Goal: Information Seeking & Learning: Learn about a topic

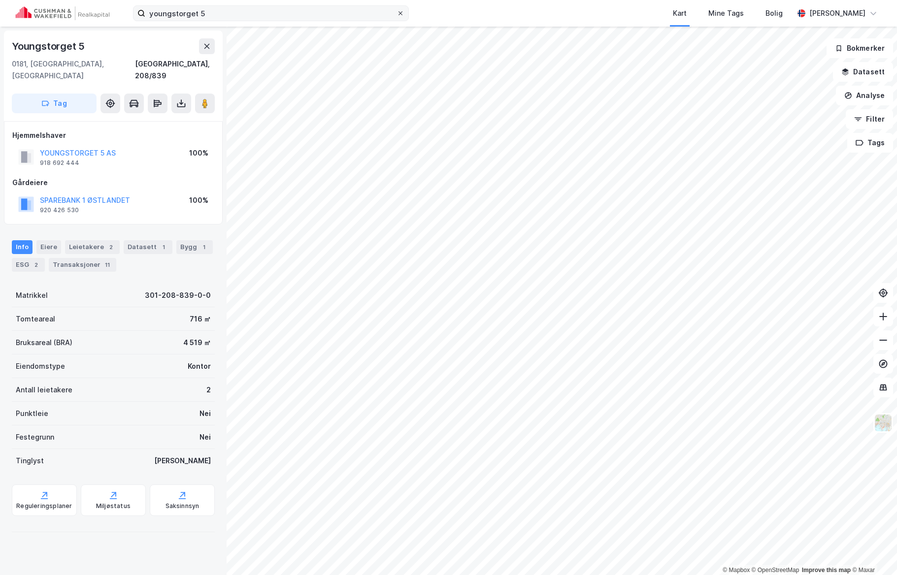
click at [403, 14] on span at bounding box center [400, 13] width 8 height 8
click at [396, 14] on input "youngstorget 5" at bounding box center [270, 13] width 251 height 15
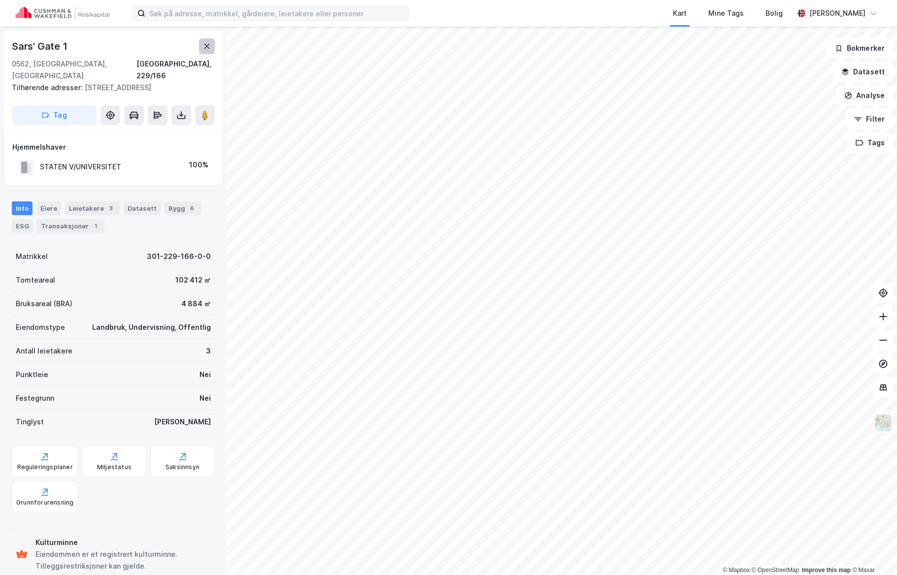
click at [205, 50] on icon at bounding box center [207, 46] width 8 height 8
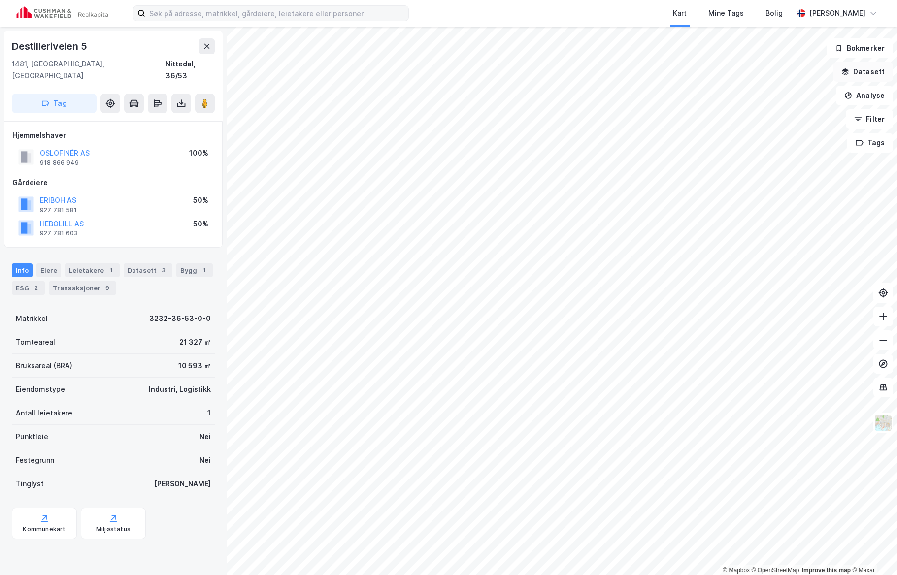
click at [868, 70] on button "Datasett" at bounding box center [863, 72] width 60 height 20
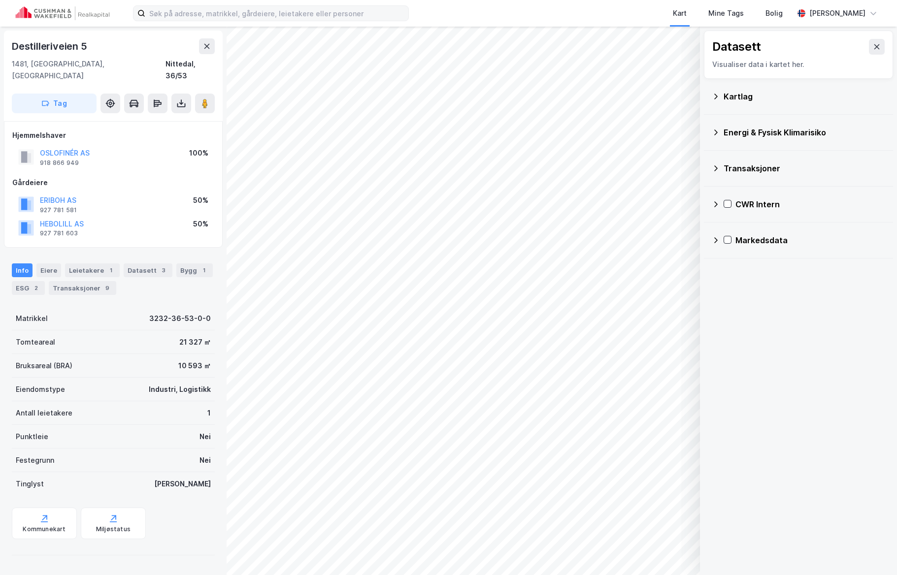
click at [716, 204] on icon at bounding box center [716, 204] width 8 height 8
click at [739, 266] on div "Transaksjoner" at bounding box center [805, 276] width 161 height 24
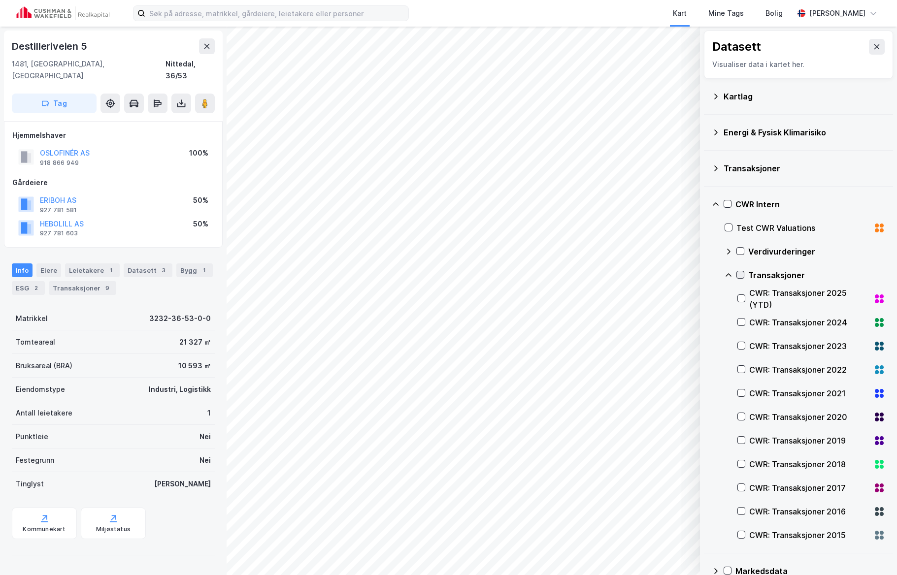
click at [742, 273] on icon at bounding box center [740, 274] width 7 height 7
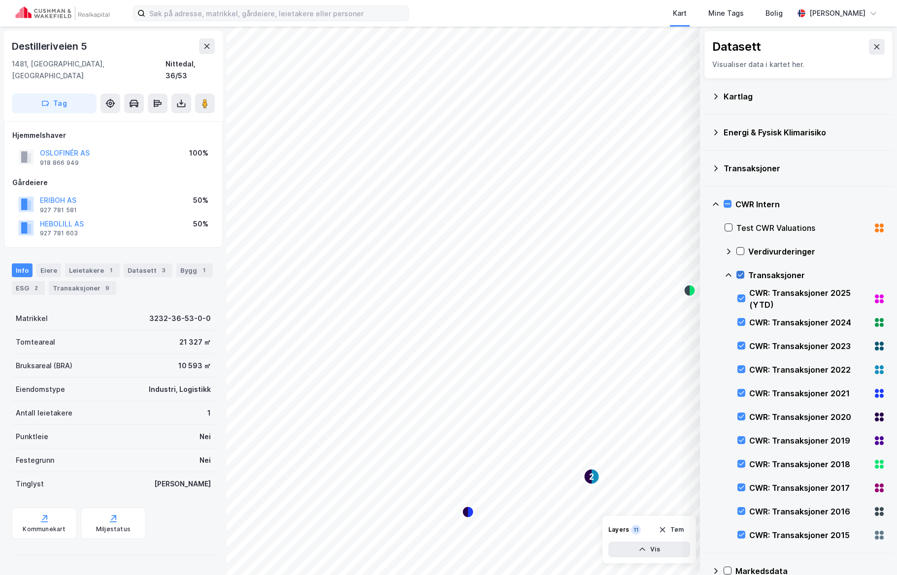
click at [739, 273] on icon at bounding box center [740, 274] width 7 height 7
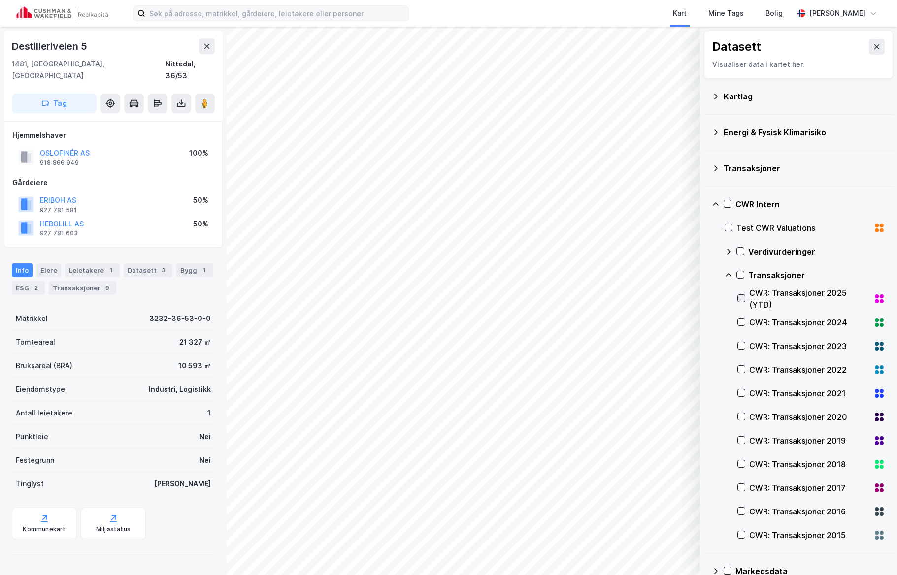
click at [739, 300] on icon at bounding box center [741, 298] width 7 height 7
click at [742, 278] on icon at bounding box center [740, 274] width 7 height 7
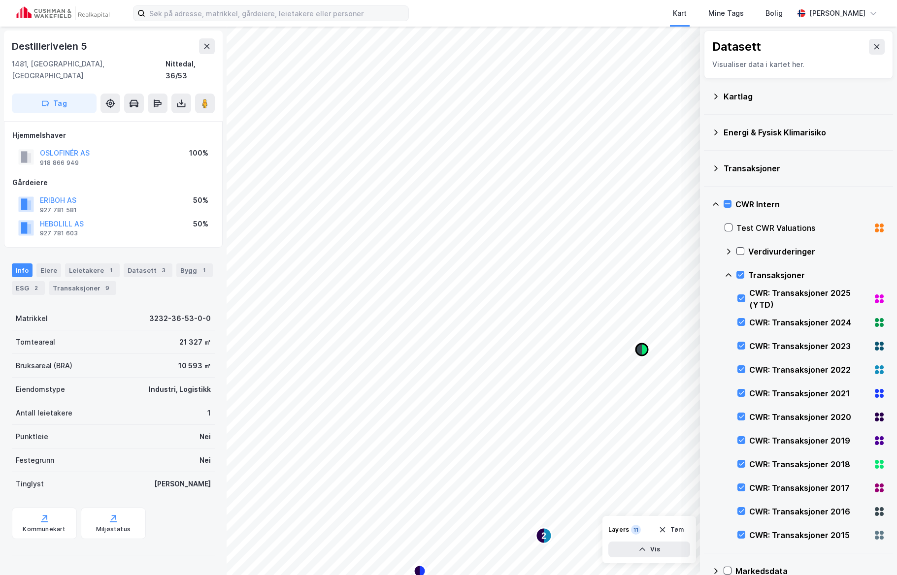
click at [641, 350] on icon "Map marker" at bounding box center [639, 350] width 6 height 12
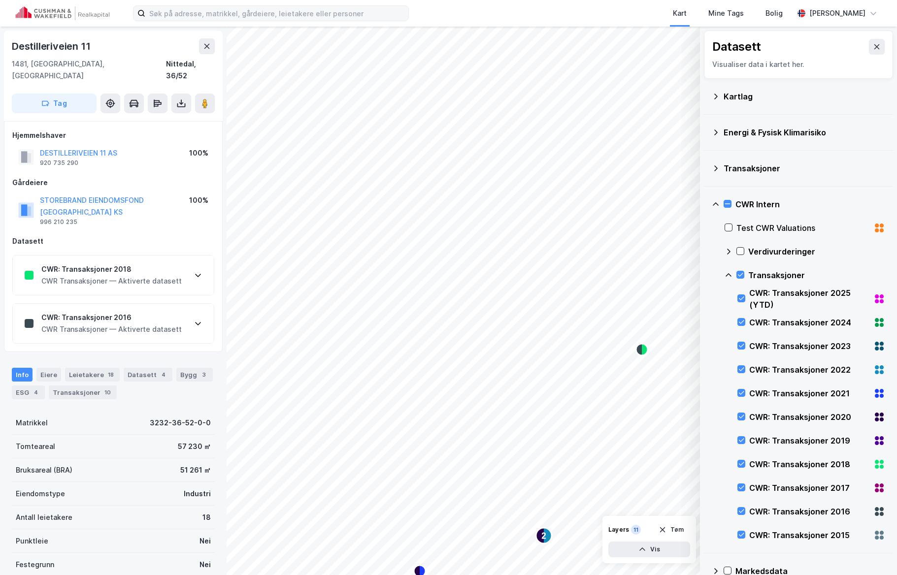
click at [192, 263] on div "CWR: Transaksjoner 2018 CWR Transaksjoner — Aktiverte datasett" at bounding box center [113, 275] width 201 height 39
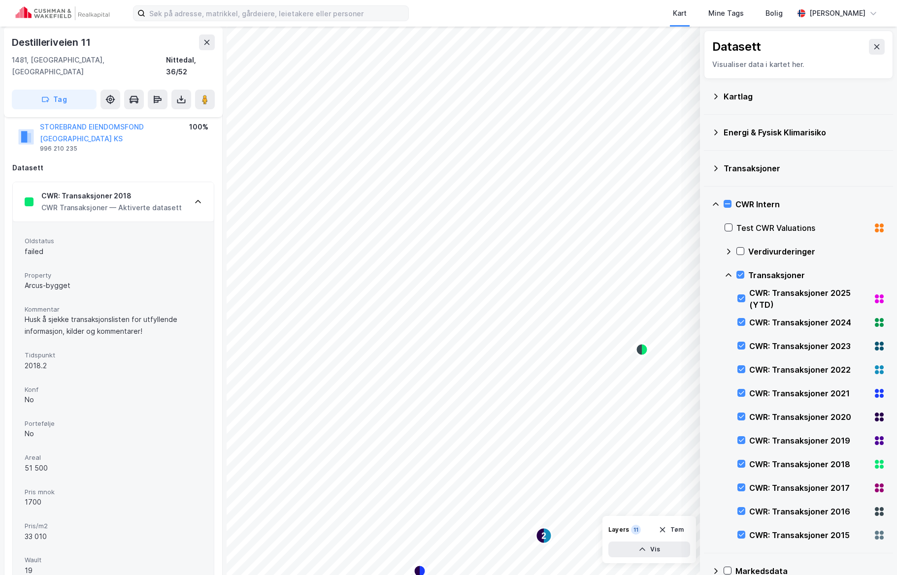
scroll to position [49, 0]
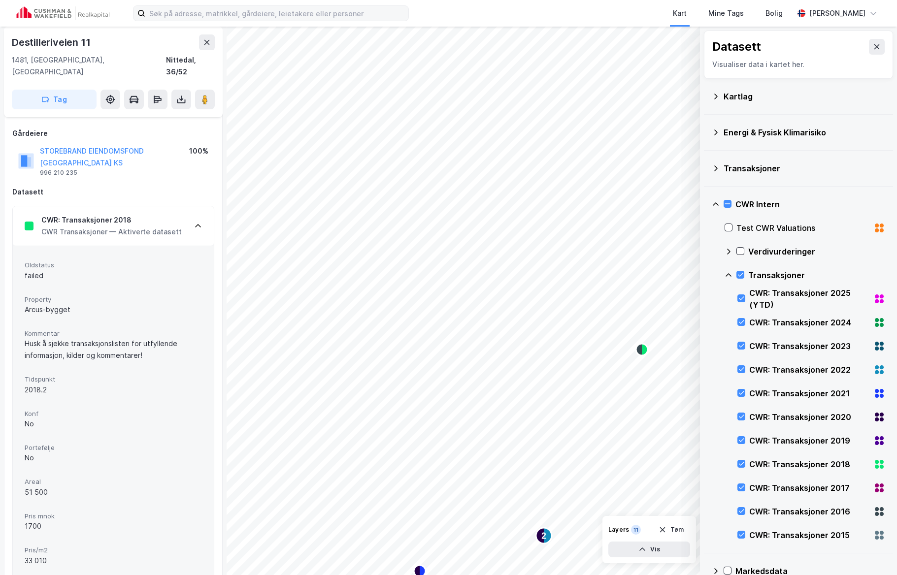
click at [191, 206] on div "CWR: Transaksjoner 2018 CWR Transaksjoner — Aktiverte datasett" at bounding box center [113, 225] width 201 height 39
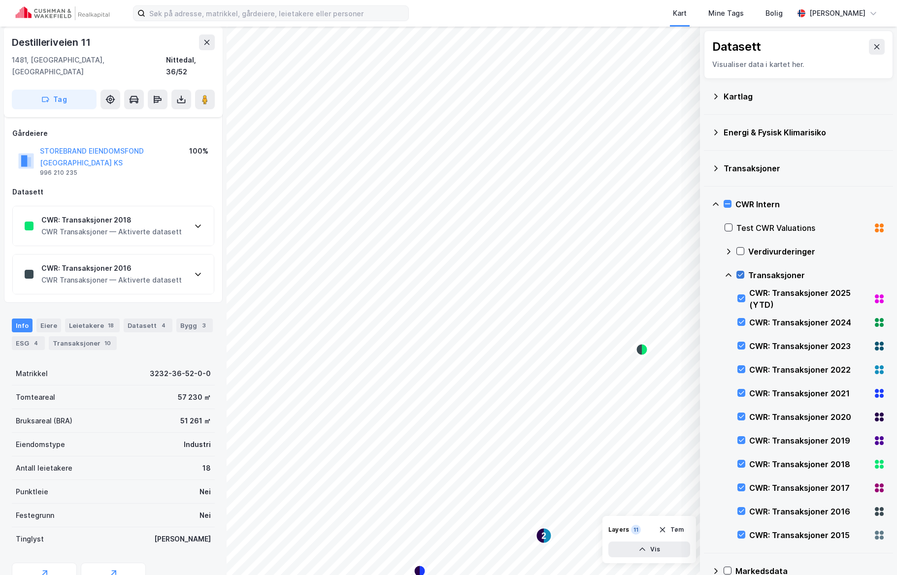
click at [742, 273] on icon at bounding box center [740, 274] width 7 height 7
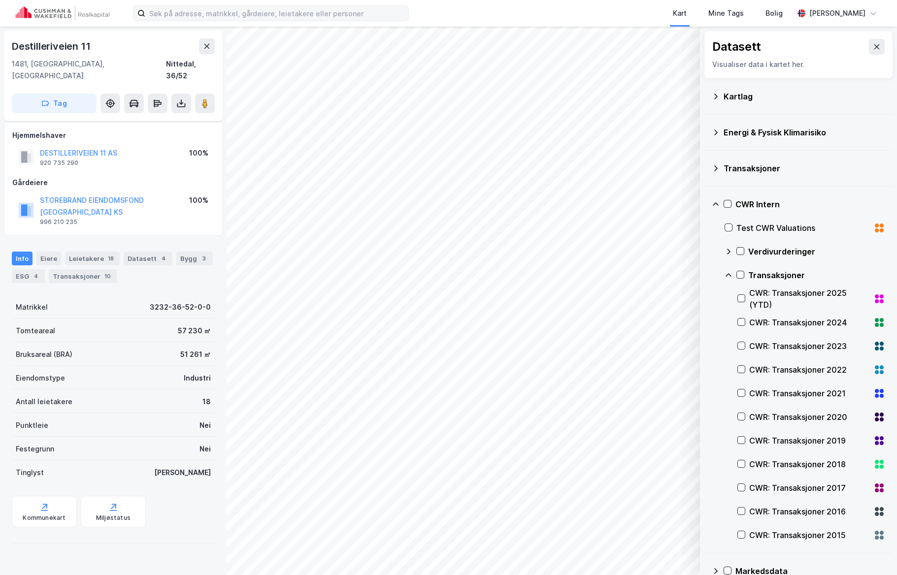
click at [727, 272] on icon at bounding box center [729, 275] width 8 height 8
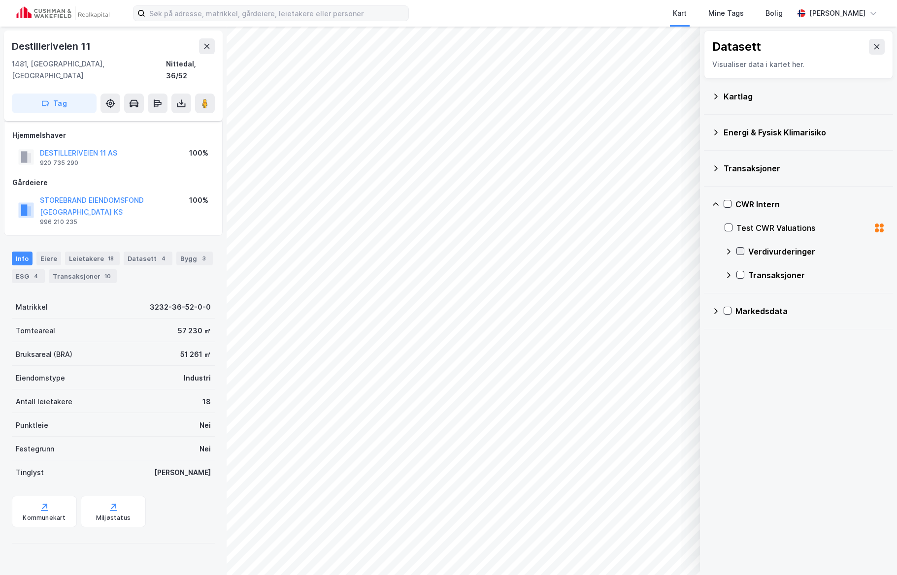
click at [743, 250] on icon at bounding box center [740, 251] width 7 height 7
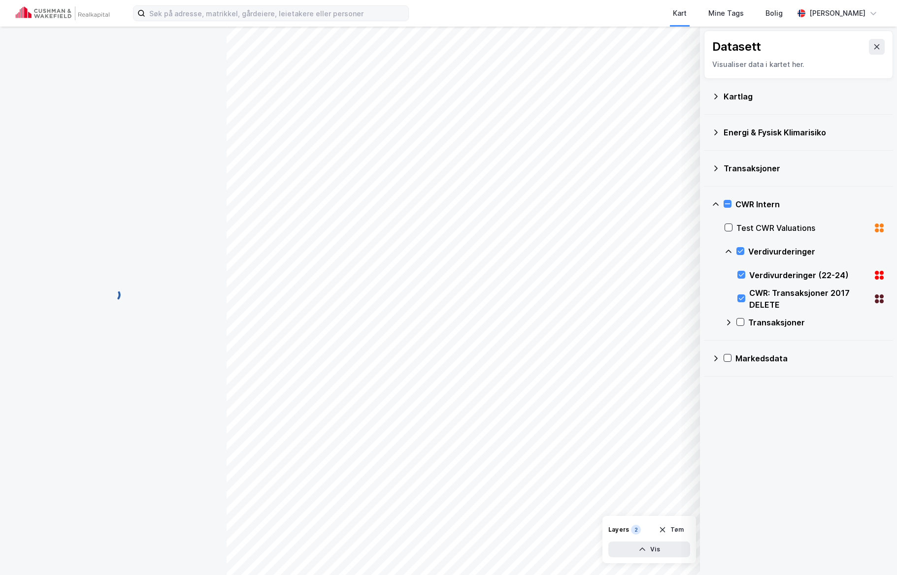
scroll to position [49, 0]
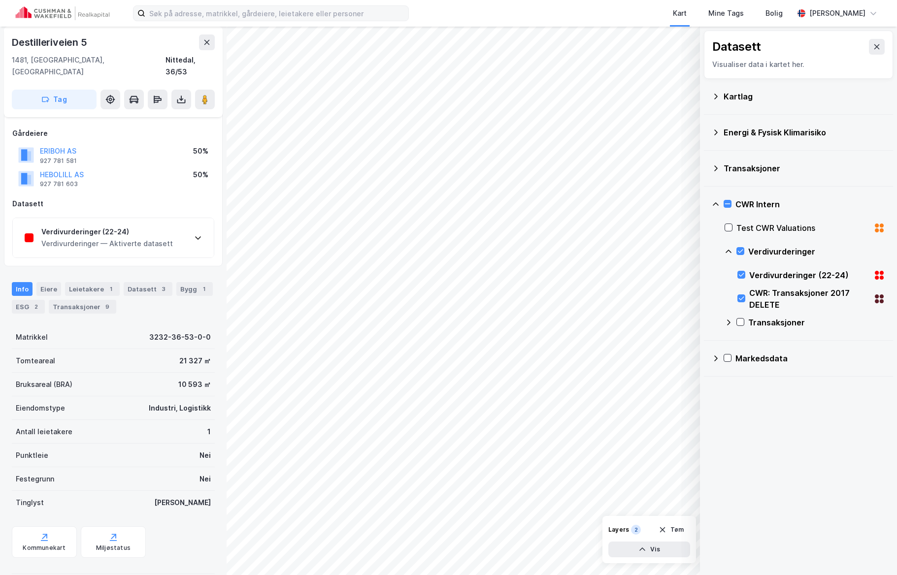
click at [163, 238] on div "Verdivurderinger — Aktiverte datasett" at bounding box center [107, 244] width 132 height 12
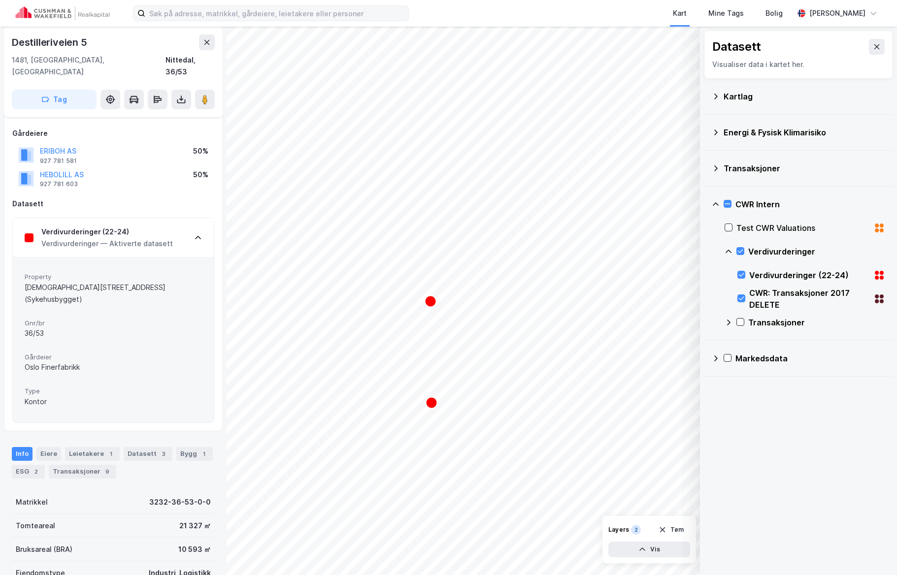
scroll to position [49, 0]
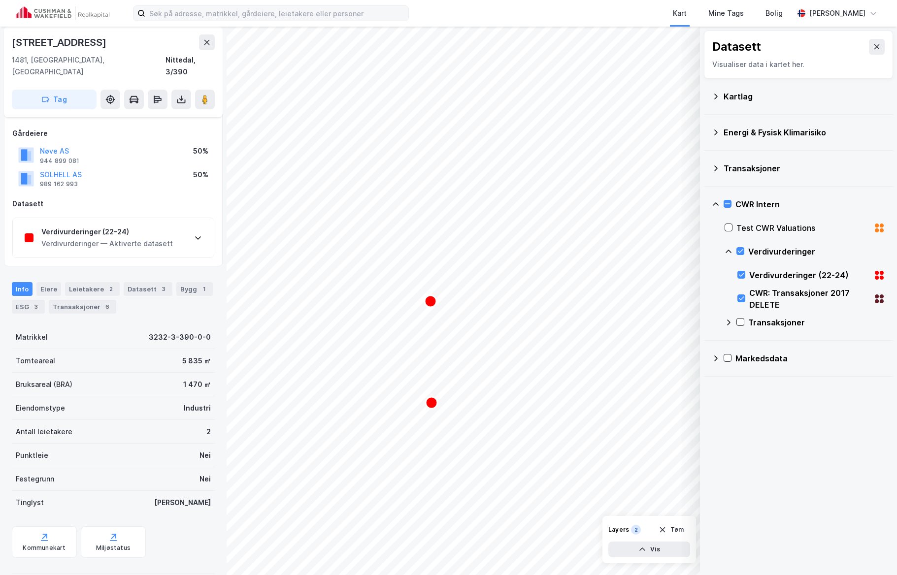
click at [193, 234] on div "Verdivurderinger (22-24) Verdivurderinger — Aktiverte datasett" at bounding box center [113, 237] width 201 height 39
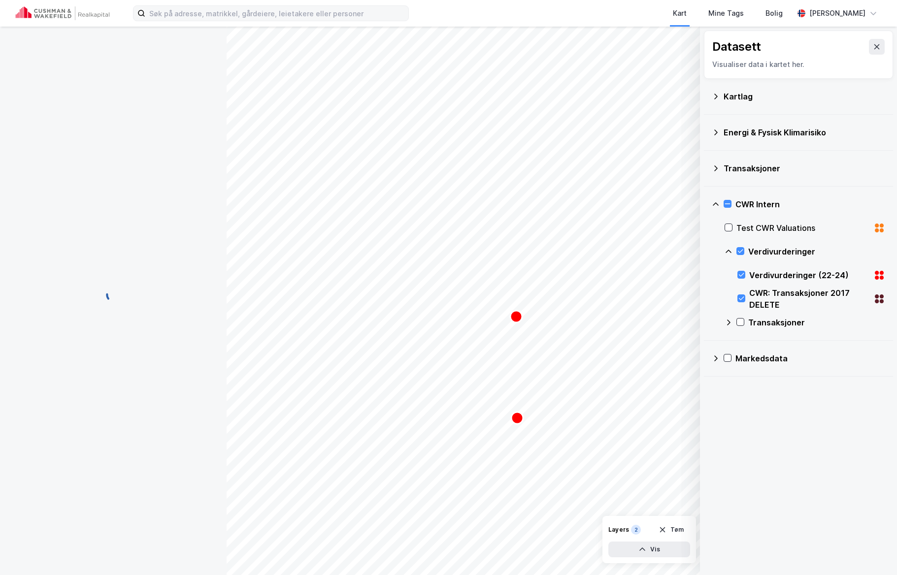
scroll to position [29, 0]
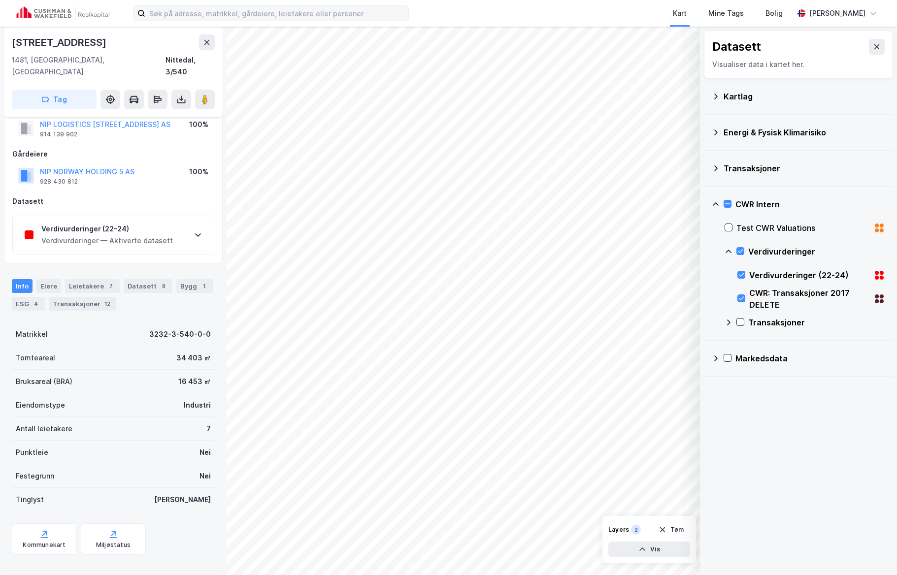
click at [175, 228] on div "Verdivurderinger (22-24) Verdivurderinger — Aktiverte datasett" at bounding box center [113, 234] width 201 height 39
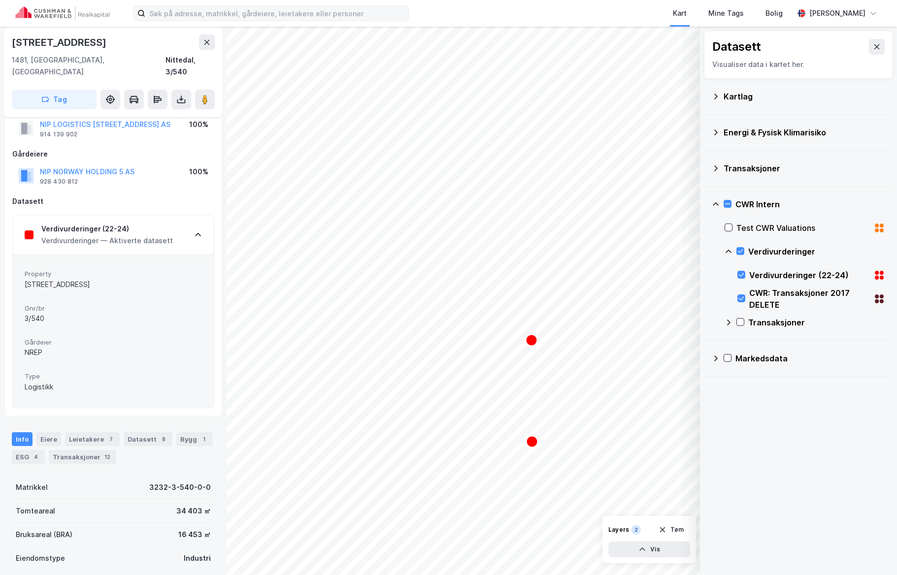
scroll to position [0, 0]
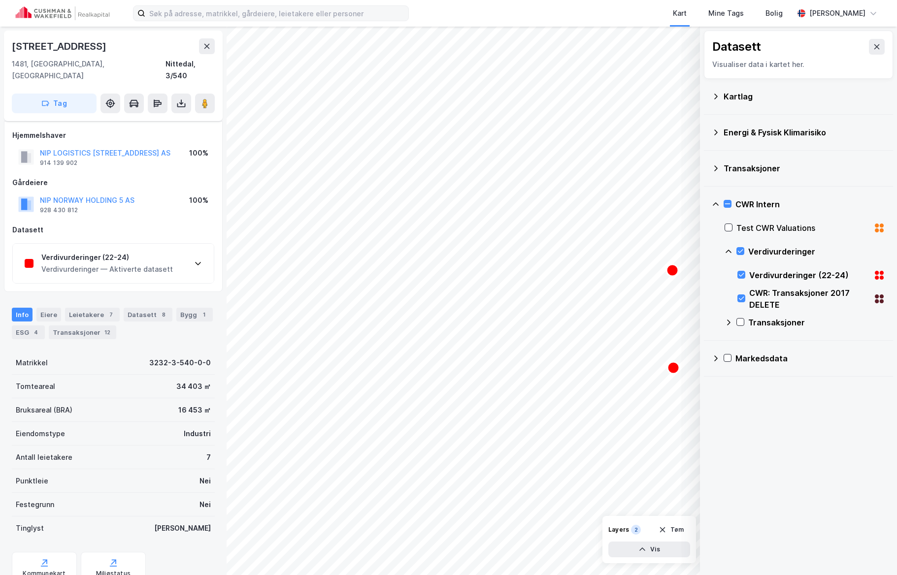
scroll to position [29, 0]
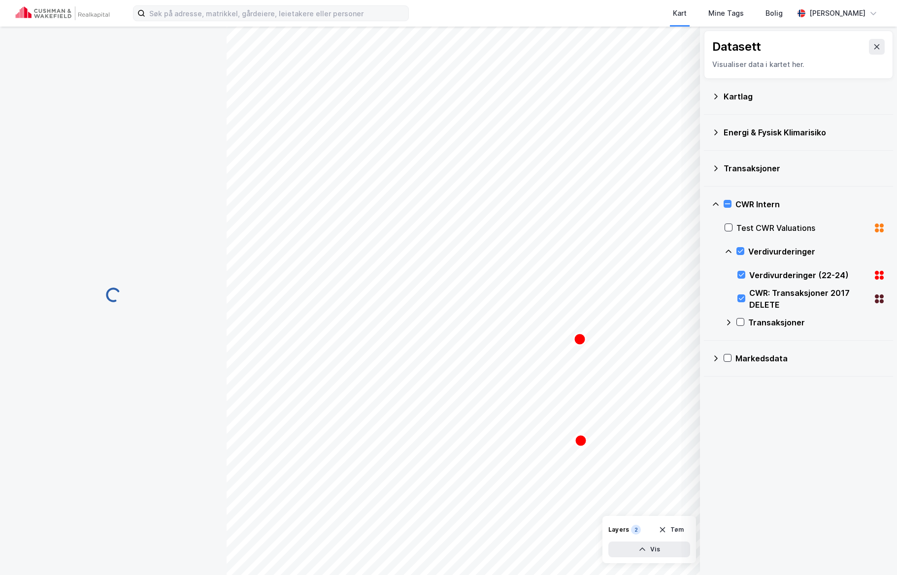
scroll to position [29, 0]
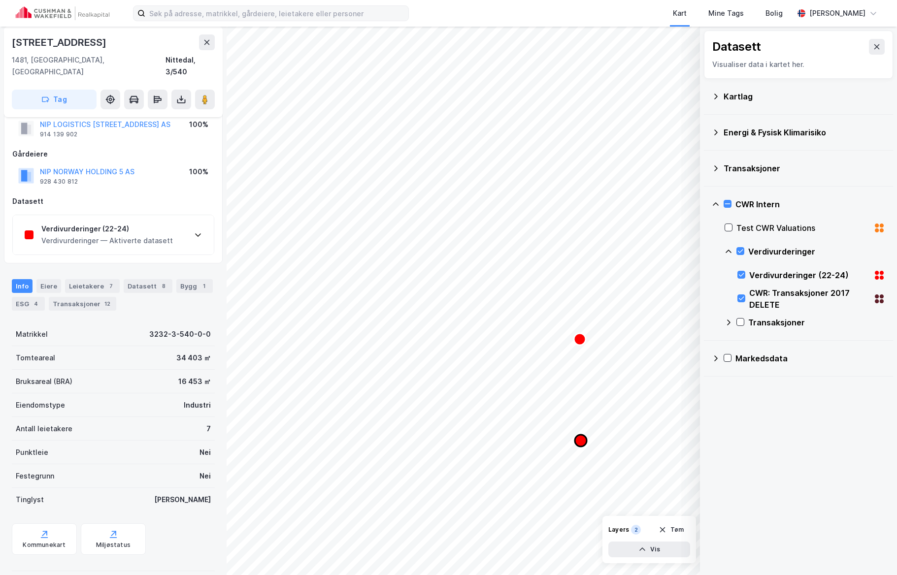
click at [581, 444] on icon "Map marker" at bounding box center [581, 441] width 12 height 12
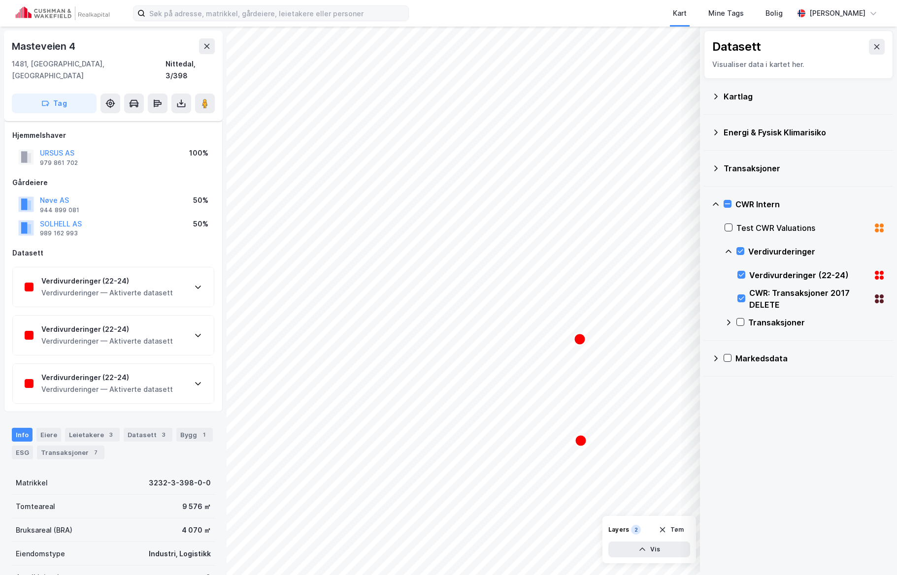
scroll to position [29, 0]
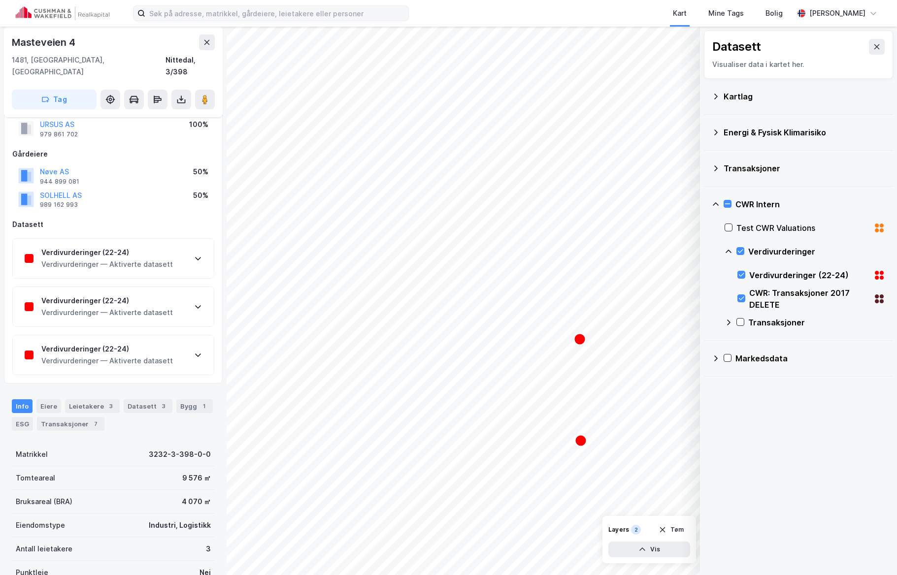
click at [206, 345] on div "Verdivurderinger (22-24) Verdivurderinger — Aktiverte datasett" at bounding box center [113, 354] width 201 height 39
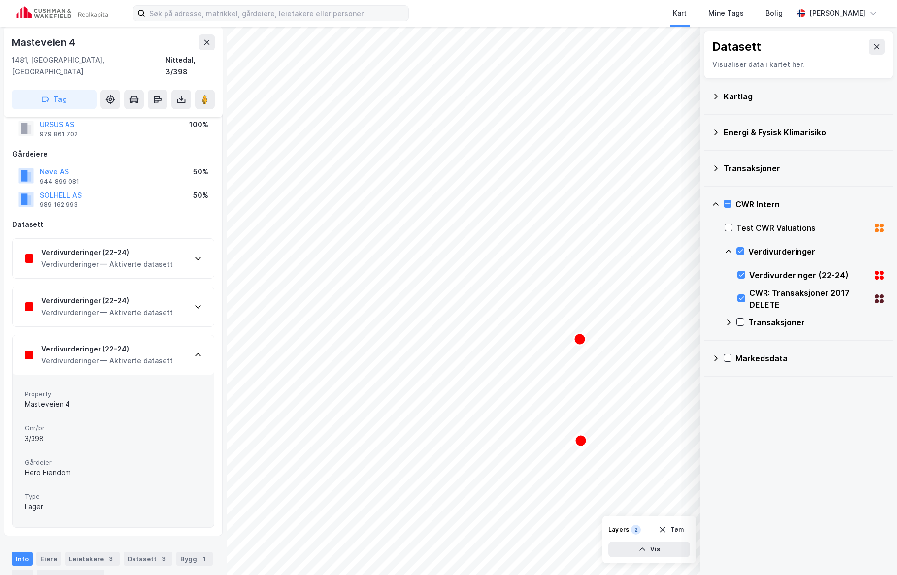
click at [201, 351] on icon at bounding box center [198, 355] width 8 height 8
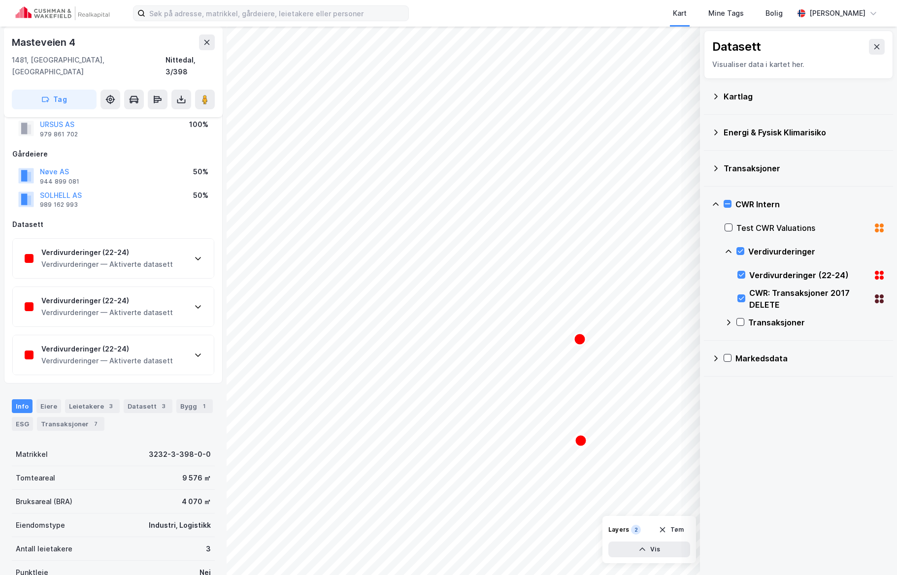
click at [199, 307] on div "Verdivurderinger (22-24) Verdivurderinger — Aktiverte datasett" at bounding box center [113, 306] width 201 height 39
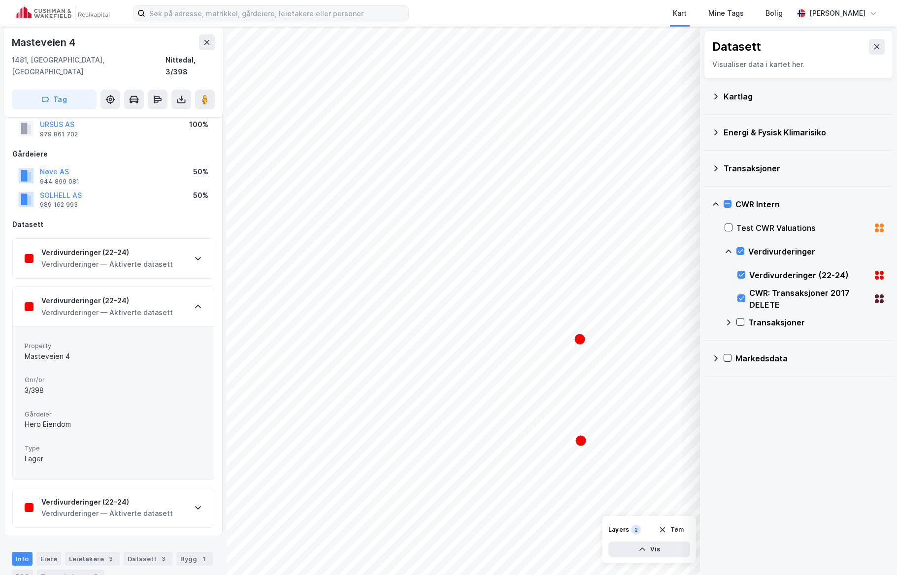
click at [198, 303] on icon at bounding box center [198, 307] width 8 height 8
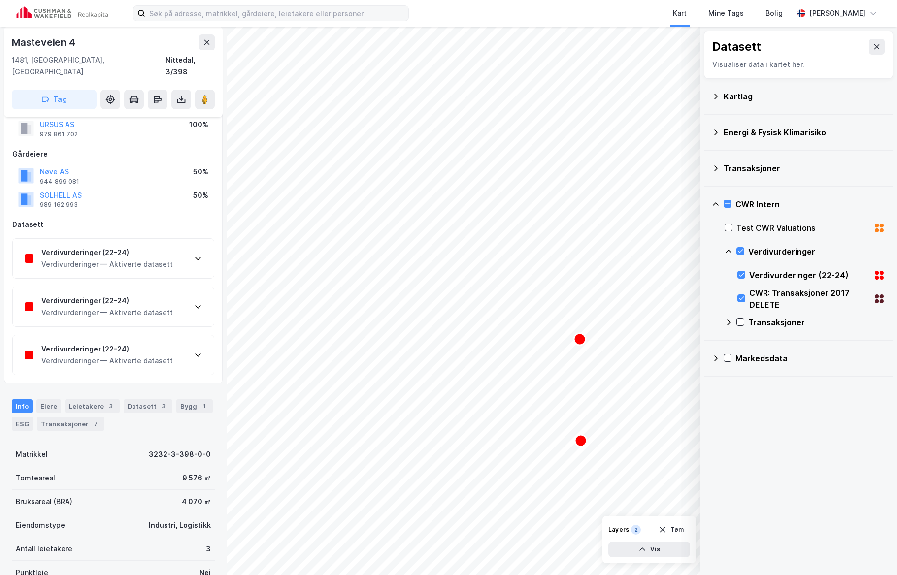
click at [194, 255] on icon at bounding box center [198, 259] width 8 height 8
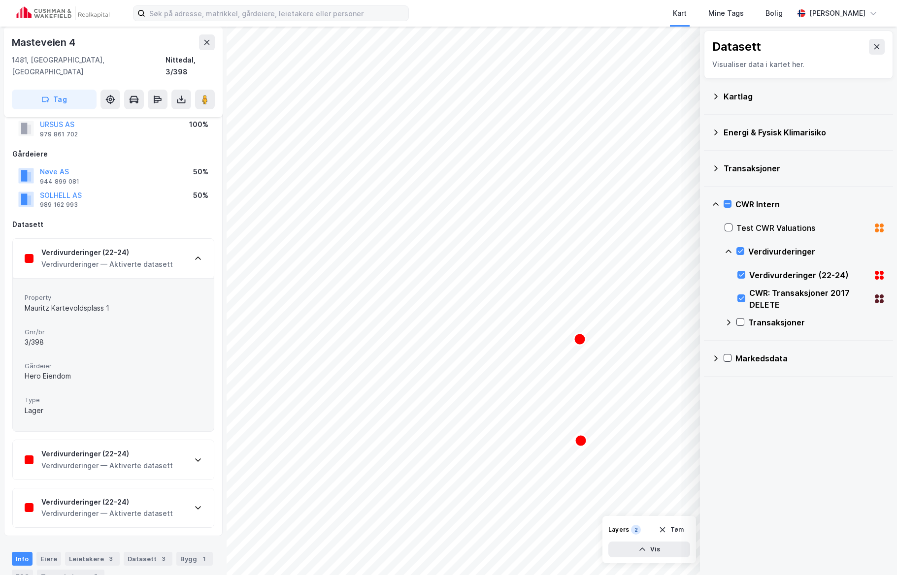
click at [194, 255] on icon at bounding box center [198, 259] width 8 height 8
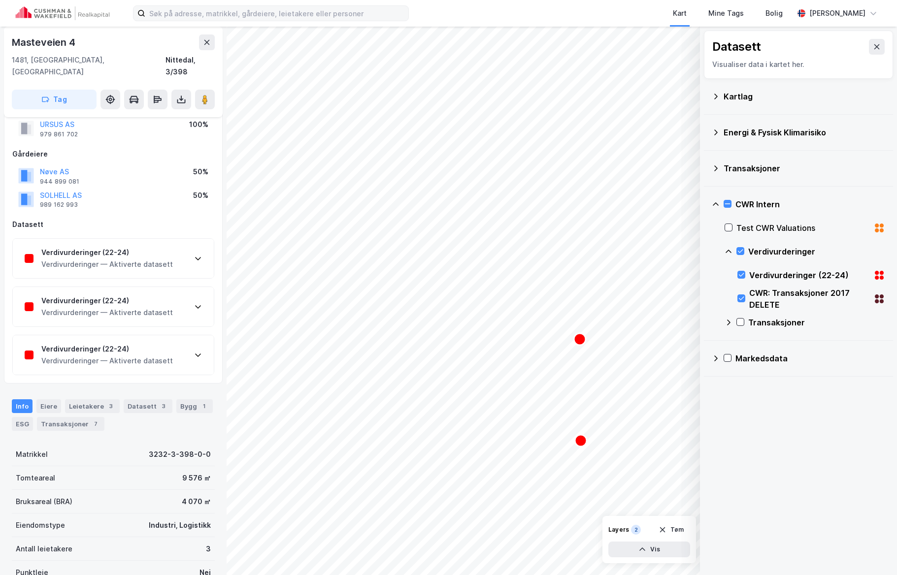
scroll to position [29, 0]
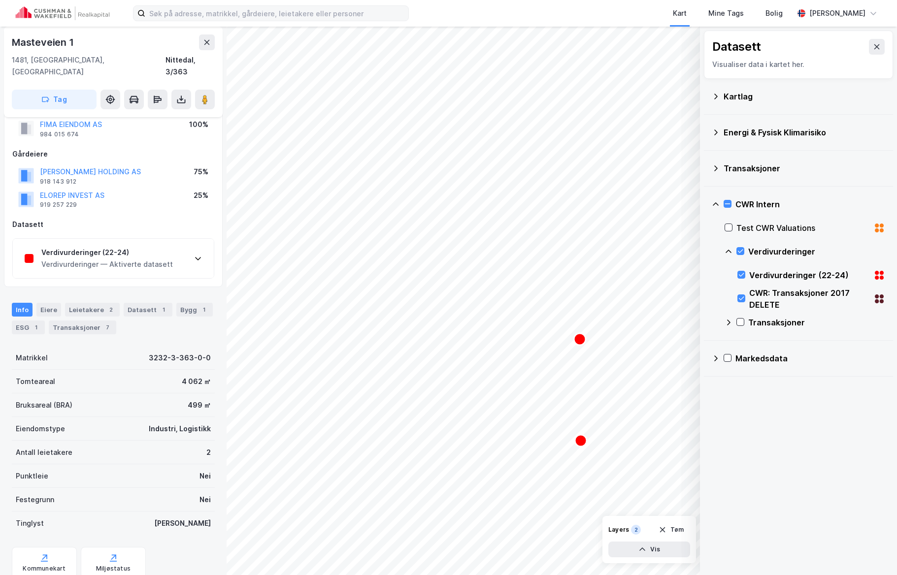
click at [178, 255] on div "Verdivurderinger (22-24) Verdivurderinger — Aktiverte datasett" at bounding box center [113, 258] width 201 height 39
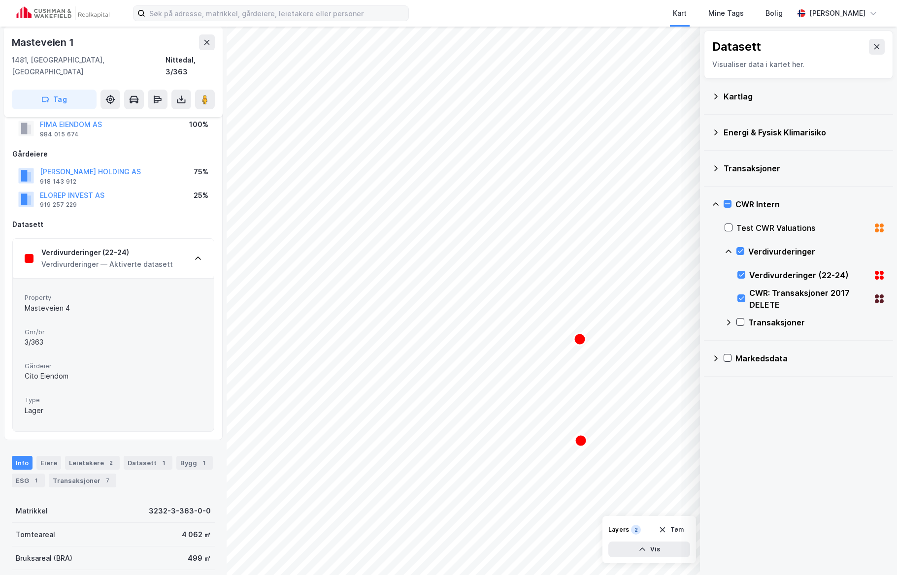
click at [192, 241] on div "Verdivurderinger (22-24) Verdivurderinger — Aktiverte datasett" at bounding box center [113, 258] width 201 height 39
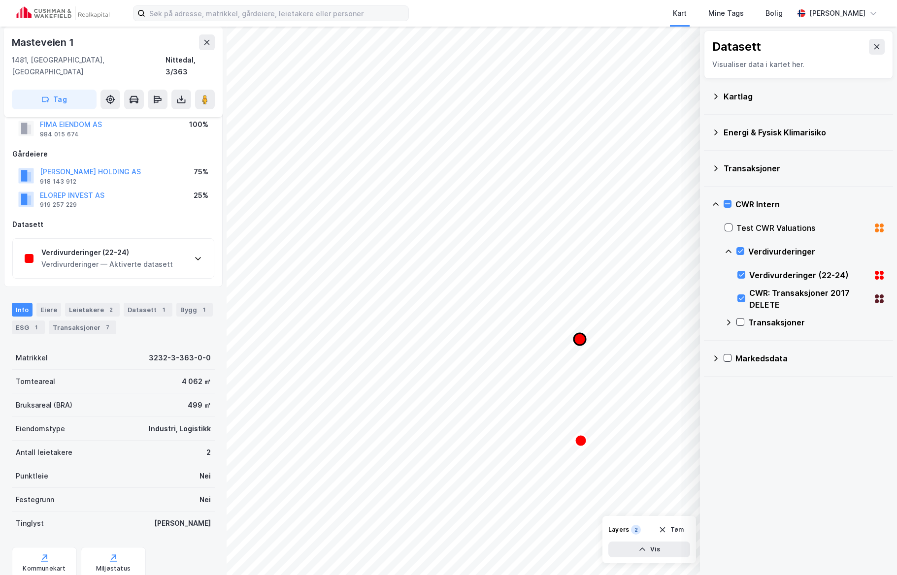
click at [581, 342] on icon "Map marker" at bounding box center [580, 339] width 12 height 12
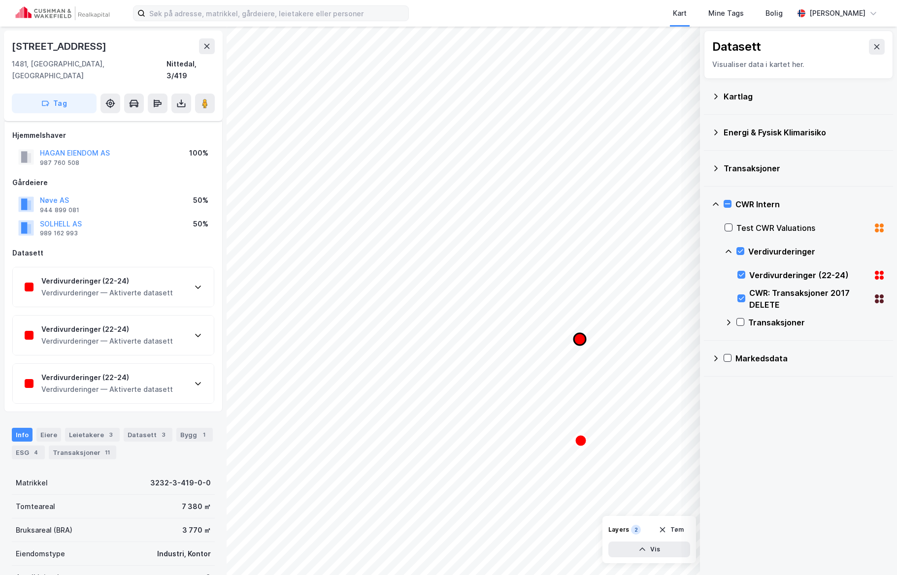
scroll to position [29, 0]
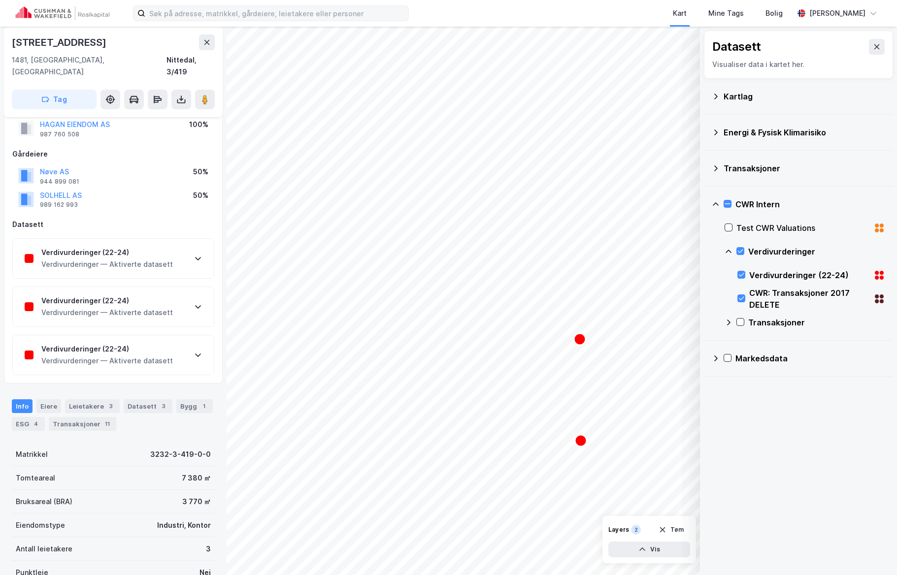
click at [171, 248] on div "Verdivurderinger (22-24) Verdivurderinger — Aktiverte datasett" at bounding box center [113, 258] width 201 height 39
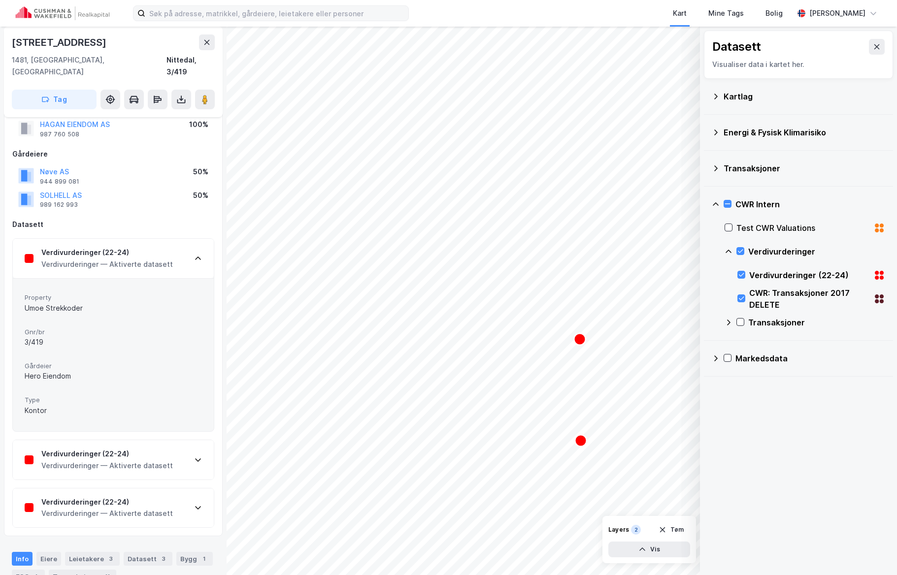
click at [171, 248] on div "Verdivurderinger (22-24) Verdivurderinger — Aktiverte datasett" at bounding box center [113, 258] width 201 height 39
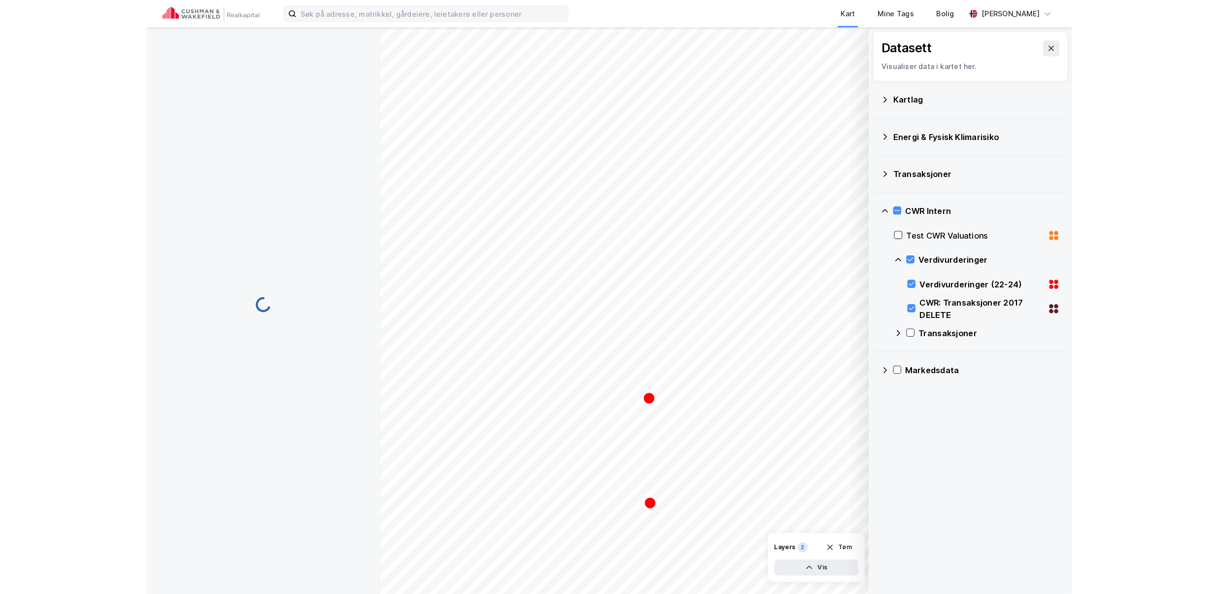
scroll to position [29, 0]
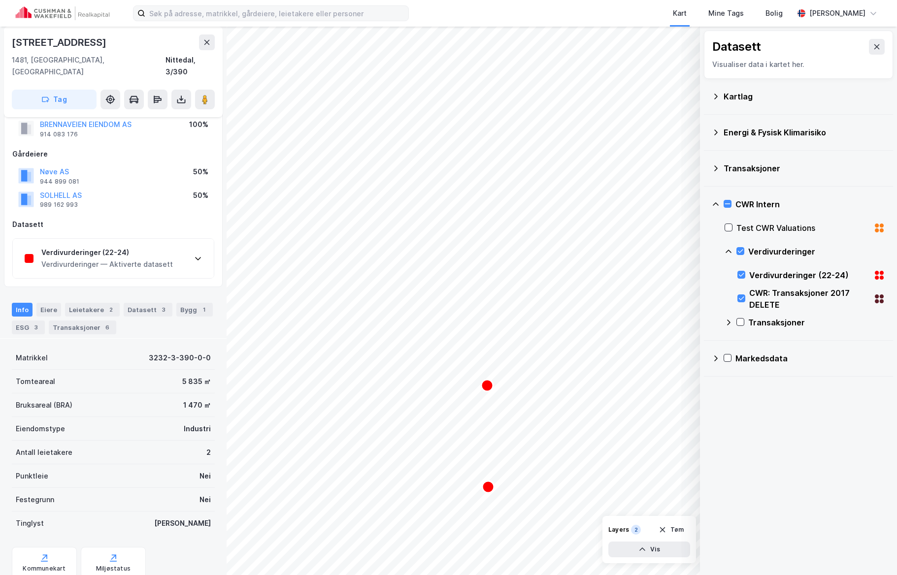
click at [171, 262] on div "Verdivurderinger (22-24) Verdivurderinger — Aktiverte datasett" at bounding box center [113, 258] width 201 height 39
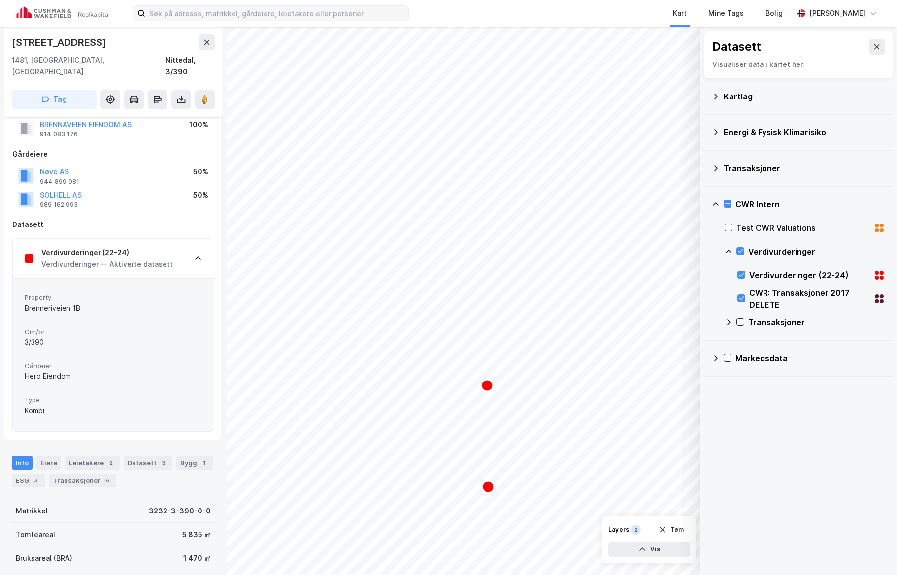
click at [171, 261] on div "Verdivurderinger (22-24) Verdivurderinger — Aktiverte datasett" at bounding box center [113, 258] width 201 height 39
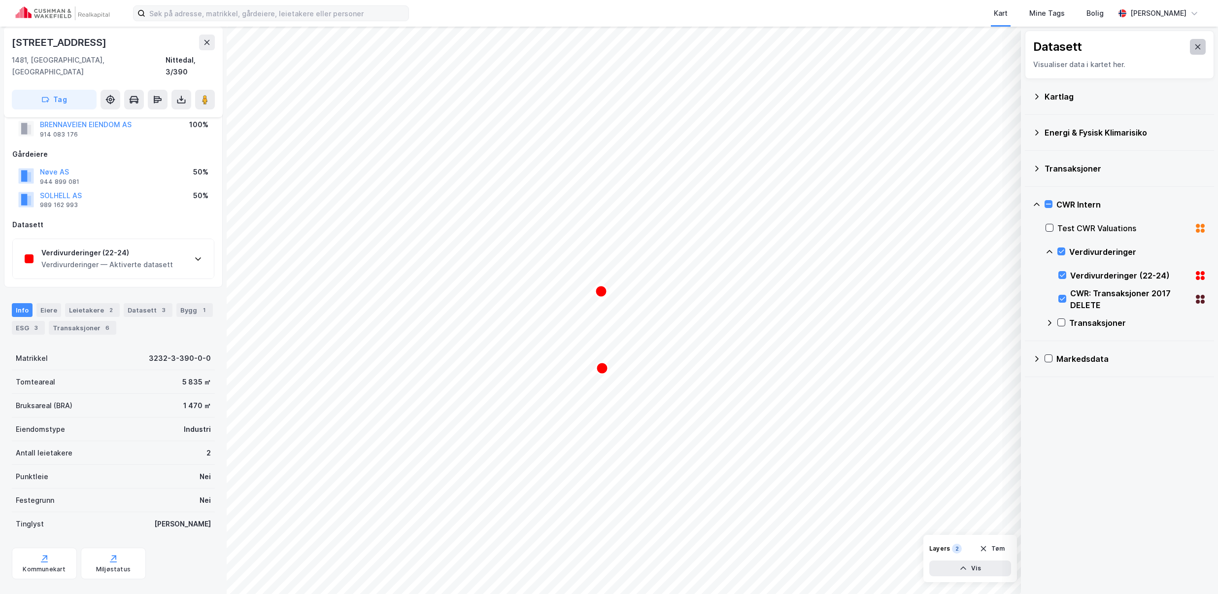
click at [896, 47] on icon at bounding box center [1197, 47] width 8 height 8
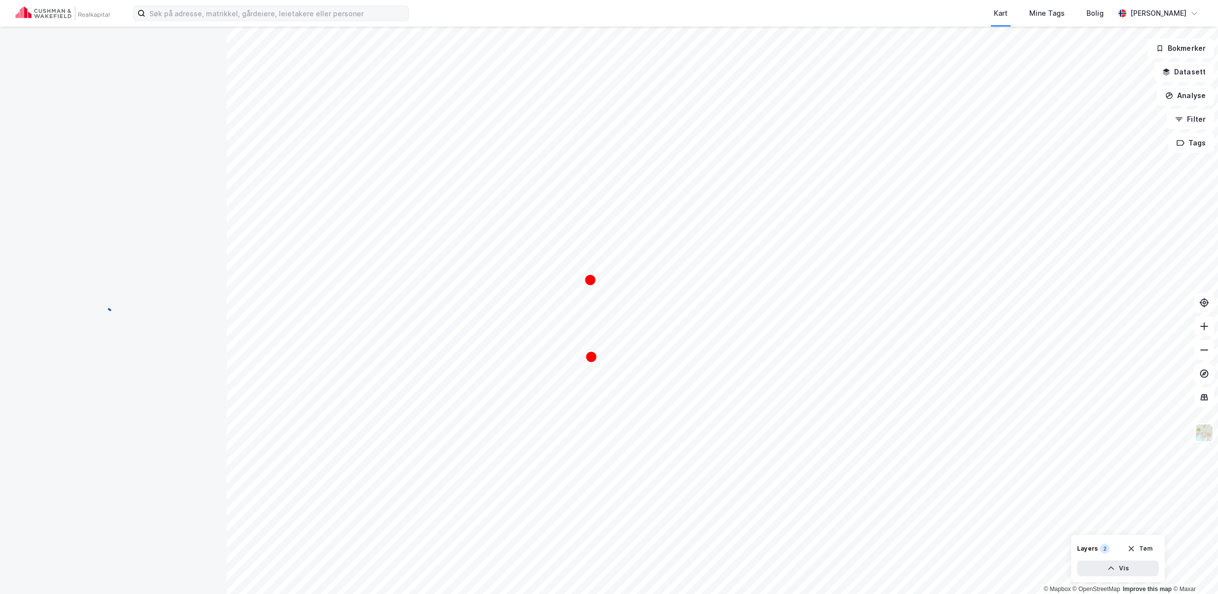
scroll to position [10, 0]
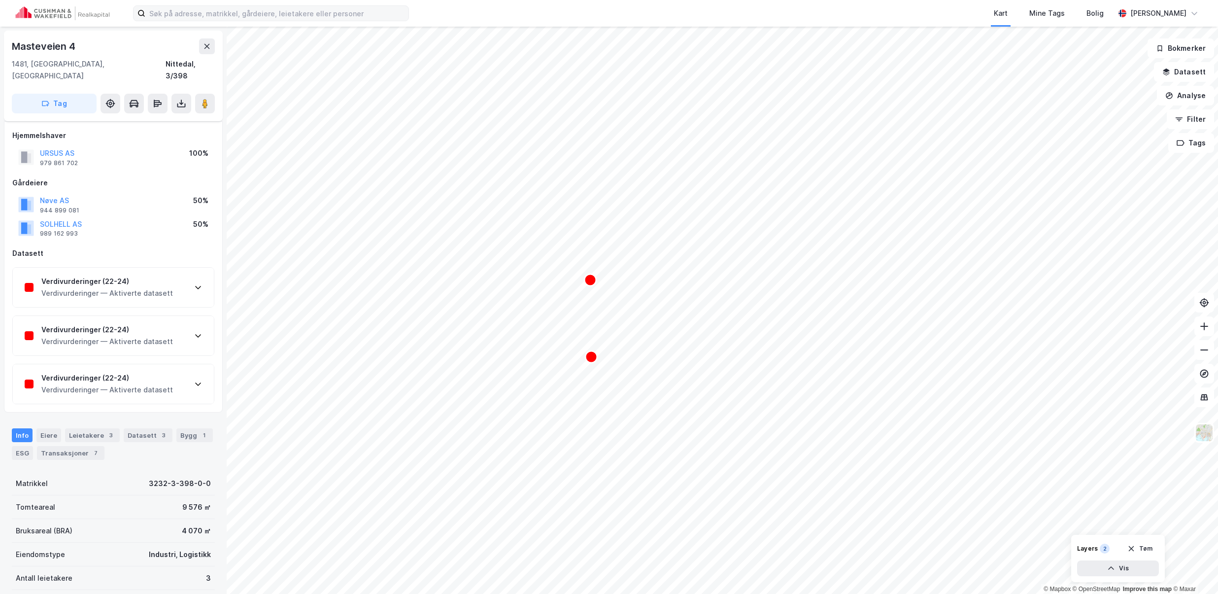
scroll to position [9, 0]
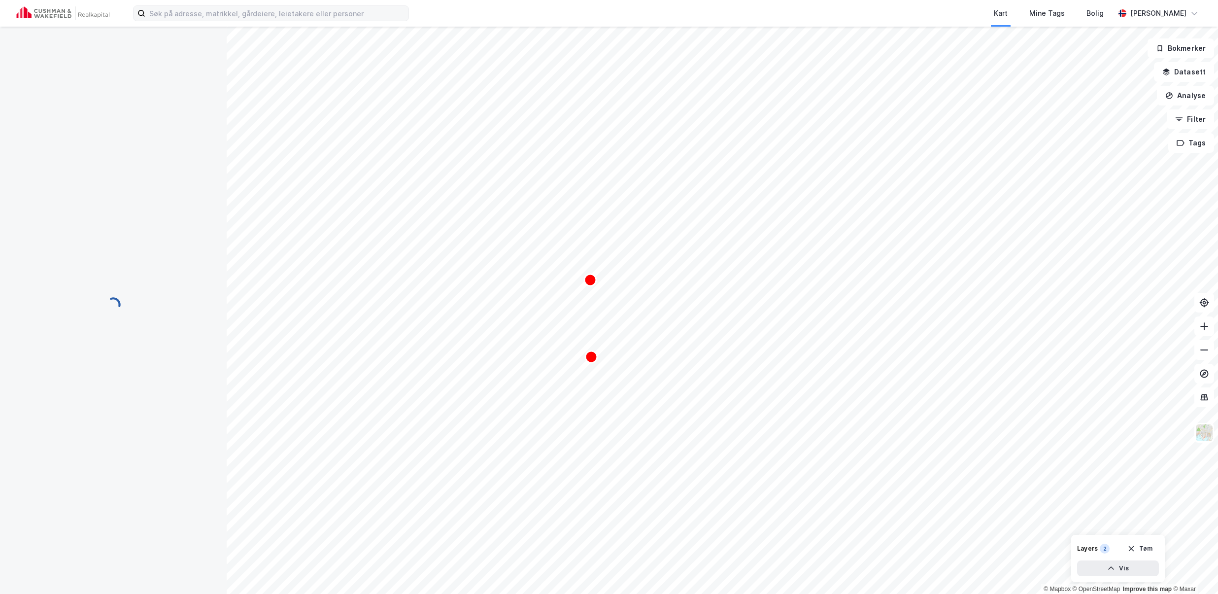
scroll to position [9, 0]
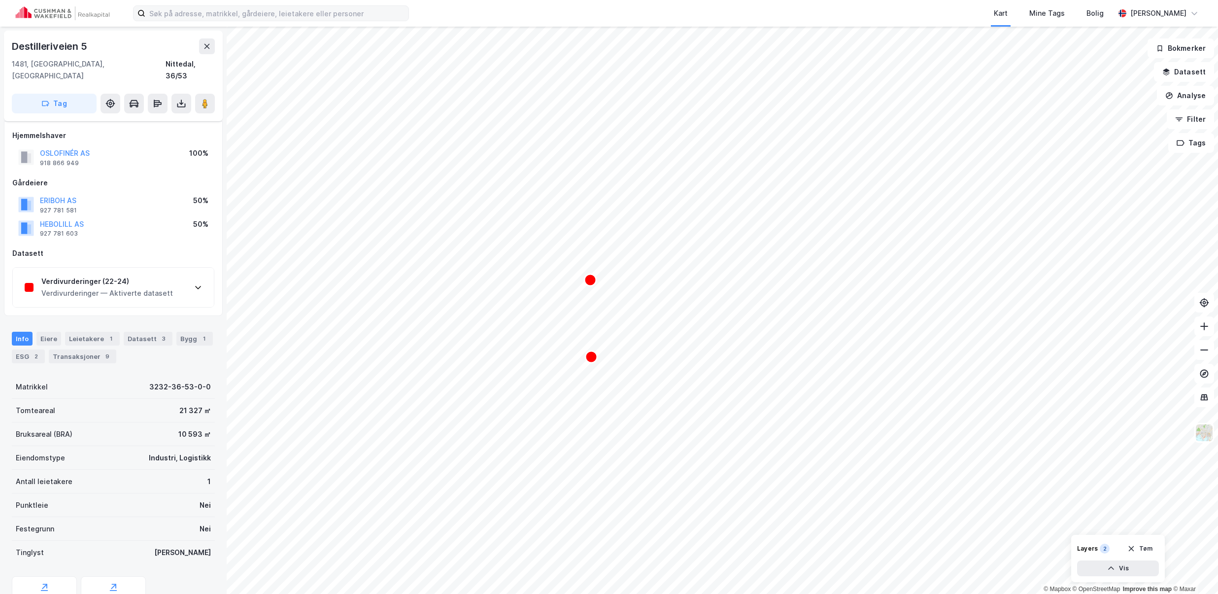
scroll to position [9, 0]
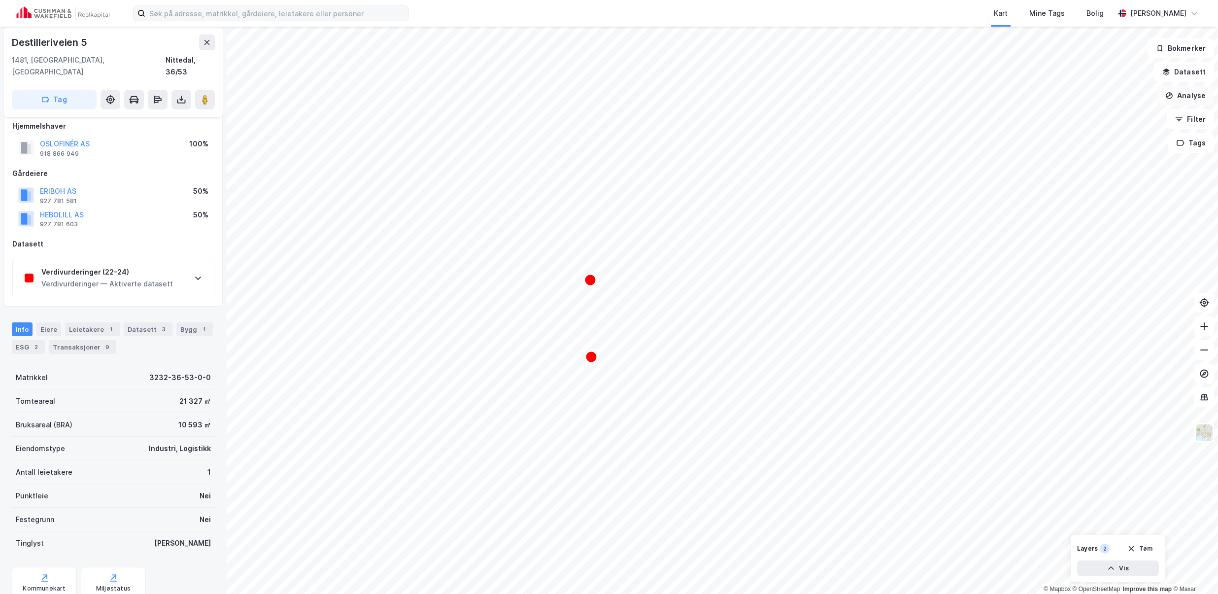
click at [896, 95] on button "Analyse" at bounding box center [1184, 96] width 57 height 20
click at [896, 77] on button "Datasett" at bounding box center [1184, 72] width 60 height 20
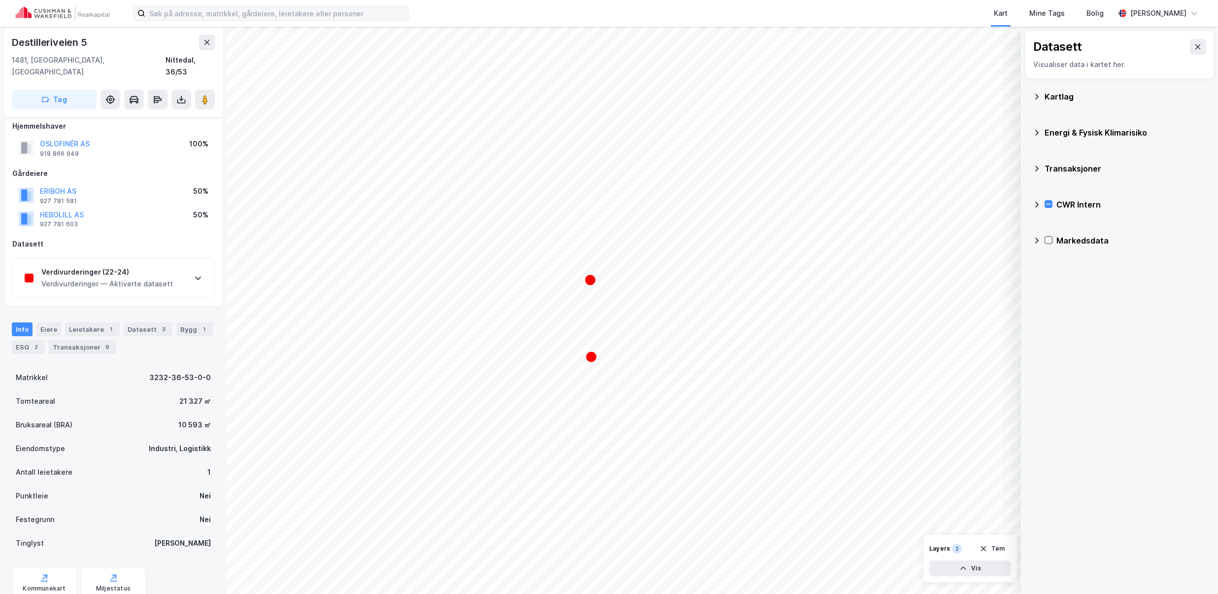
scroll to position [0, 0]
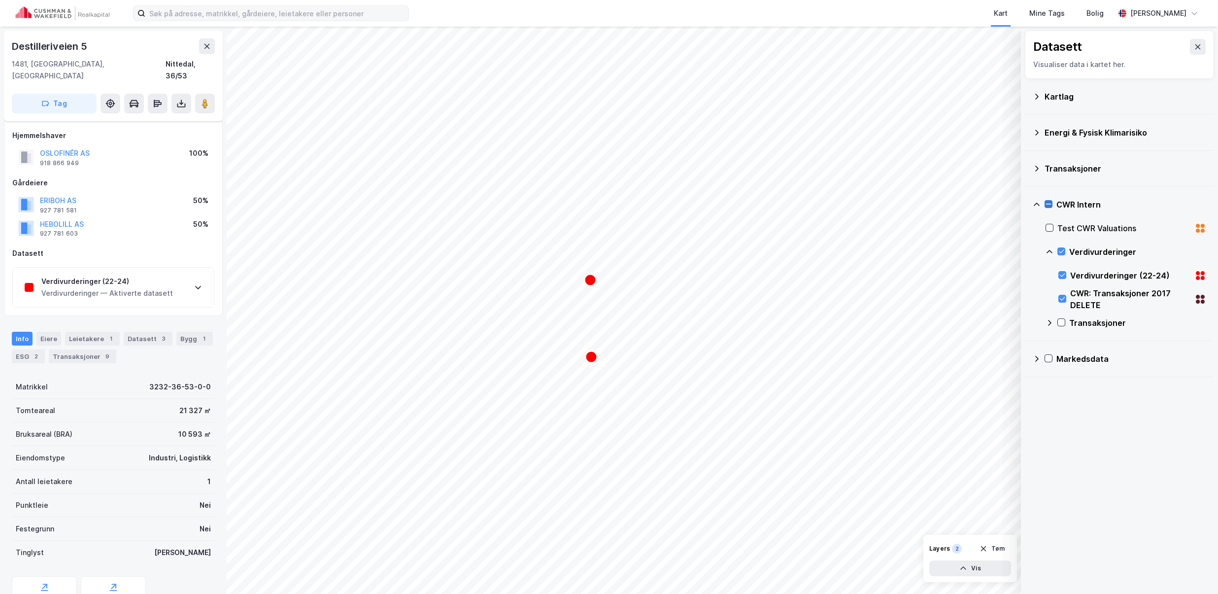
click at [896, 204] on icon at bounding box center [1048, 204] width 5 height 0
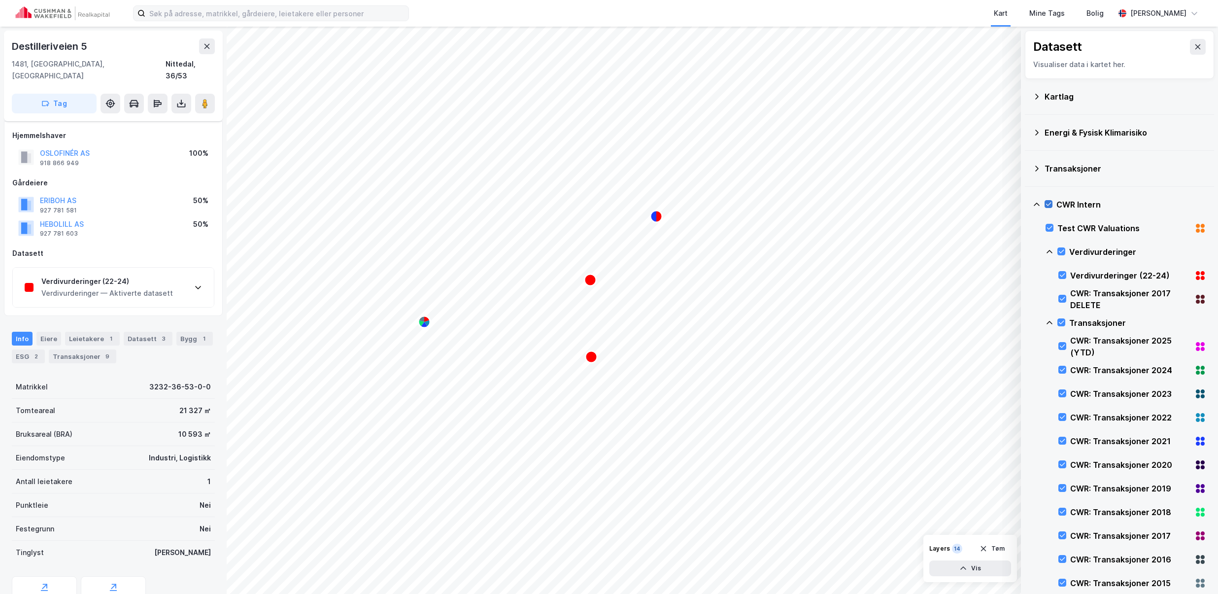
click at [896, 204] on icon at bounding box center [1048, 203] width 5 height 3
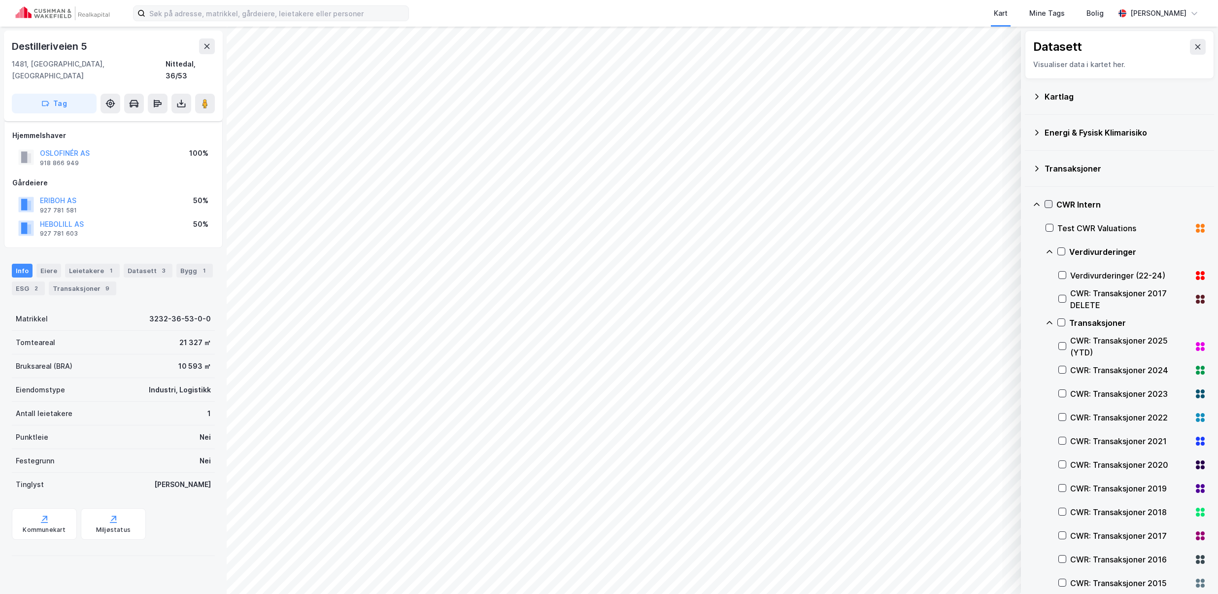
click at [896, 205] on icon at bounding box center [1036, 204] width 8 height 8
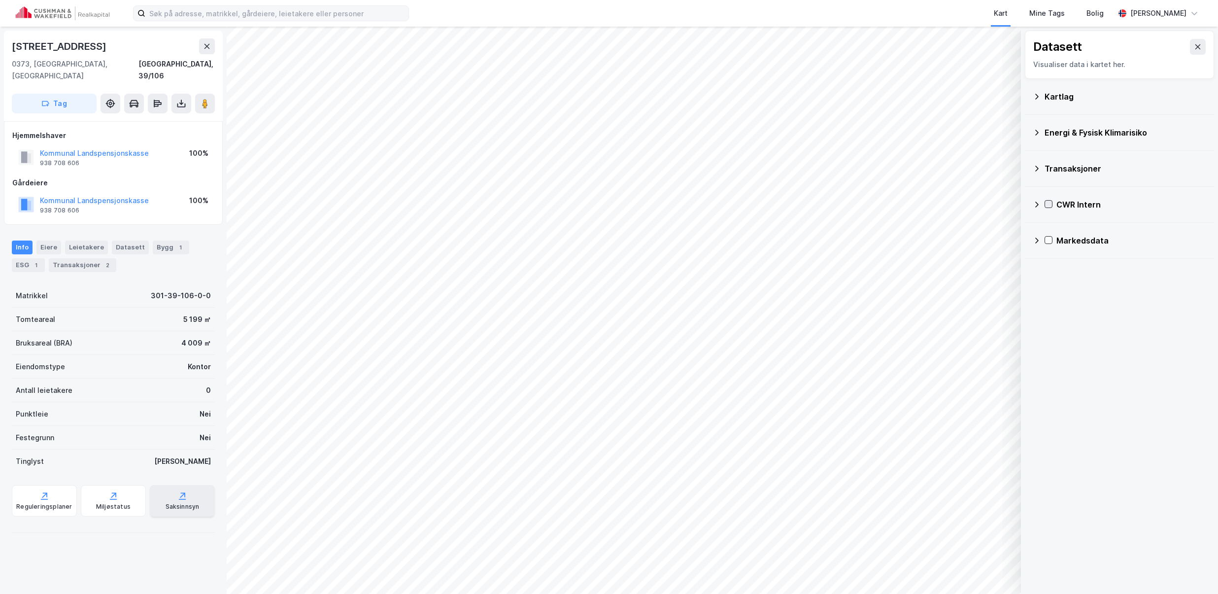
click at [180, 502] on div "Saksinnsyn" at bounding box center [182, 506] width 34 height 8
